Goal: Information Seeking & Learning: Understand process/instructions

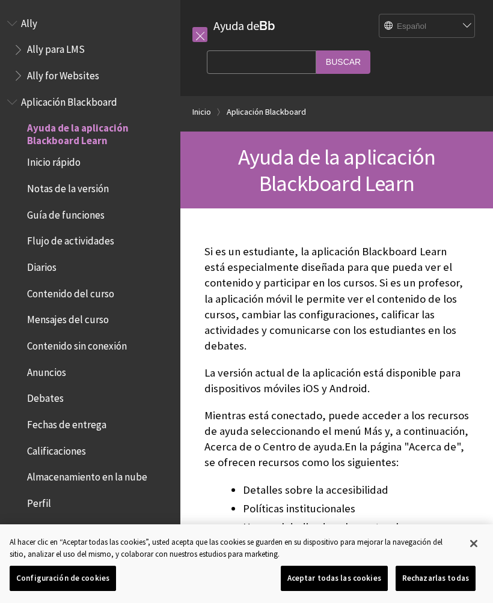
scroll to position [99, 0]
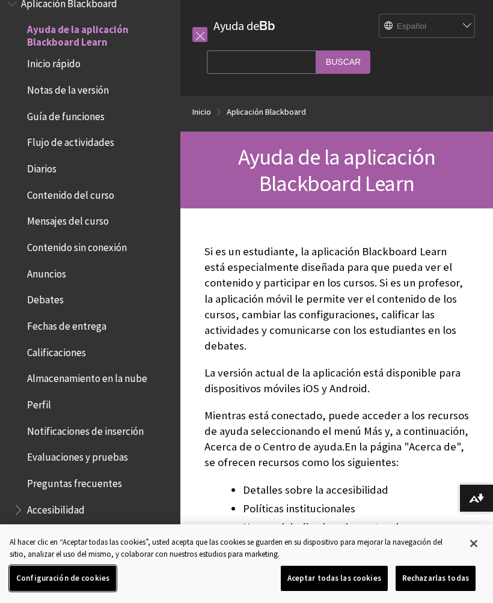
click at [475, 544] on button "Cerrar" at bounding box center [473, 544] width 26 height 26
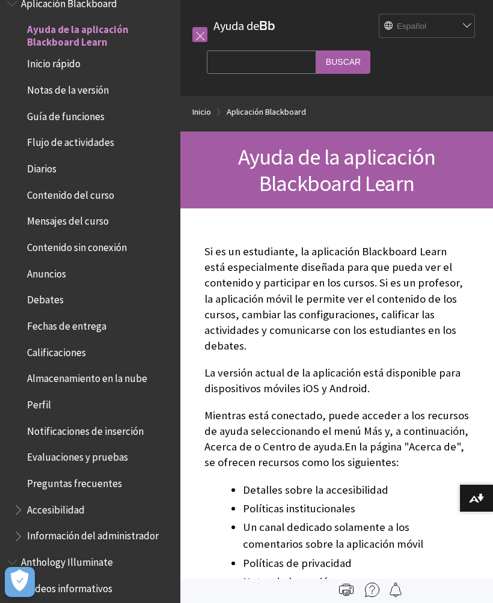
click at [50, 301] on span "Debates" at bounding box center [45, 298] width 37 height 16
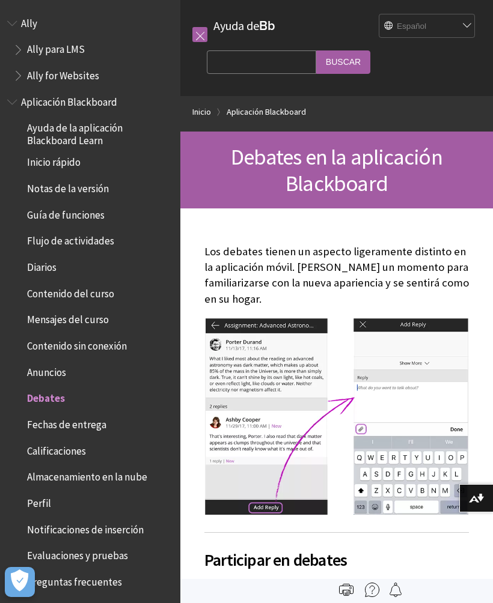
scroll to position [365, 0]
